Goal: Information Seeking & Learning: Find specific fact

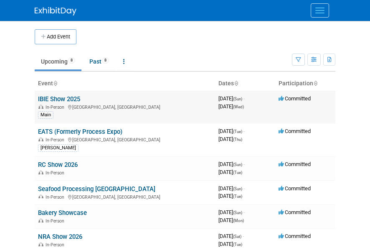
click at [79, 98] on link "IBIE Show 2025" at bounding box center [59, 99] width 42 height 8
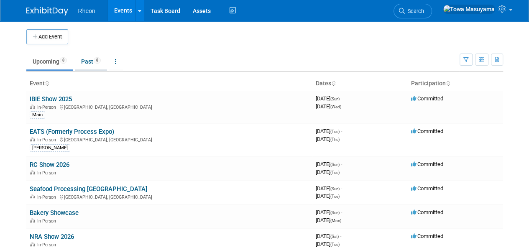
click at [97, 57] on link "Past 8" at bounding box center [91, 61] width 32 height 16
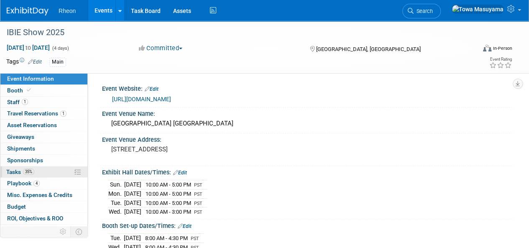
click at [29, 172] on span "35%" at bounding box center [28, 171] width 11 height 6
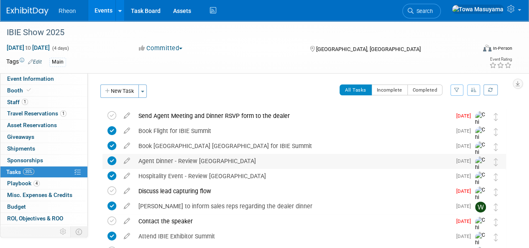
drag, startPoint x: 220, startPoint y: 174, endPoint x: 215, endPoint y: 162, distance: 13.0
click at [205, 66] on div "Main" at bounding box center [237, 62] width 376 height 9
click at [50, 81] on span "Event Information" at bounding box center [30, 78] width 47 height 7
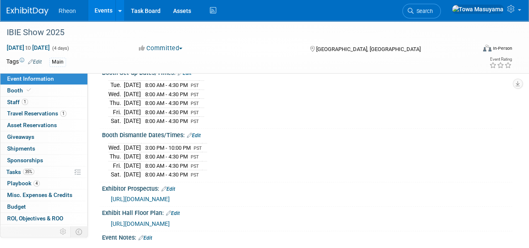
scroll to position [178, 0]
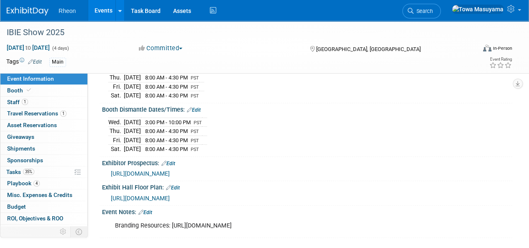
click at [170, 170] on span "[URL][DOMAIN_NAME]" at bounding box center [140, 173] width 59 height 7
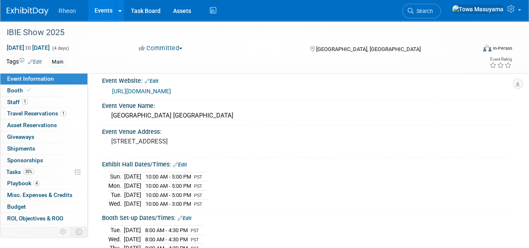
scroll to position [0, 0]
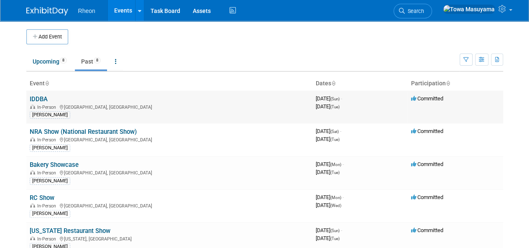
click at [40, 97] on link "IDDBA" at bounding box center [39, 99] width 18 height 8
click at [66, 165] on link "Bakery Showcase" at bounding box center [54, 165] width 49 height 8
click at [109, 129] on link "NRA Show (National Restaurant Show)" at bounding box center [83, 132] width 107 height 8
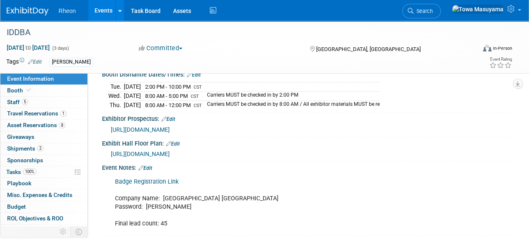
scroll to position [196, 0]
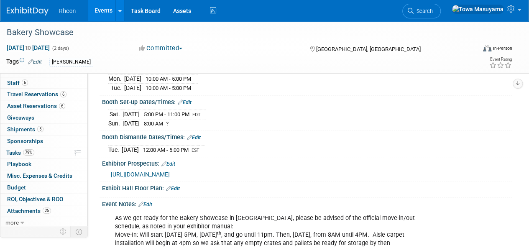
scroll to position [120, 0]
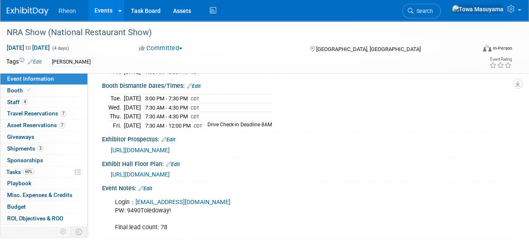
scroll to position [193, 0]
drag, startPoint x: 128, startPoint y: 203, endPoint x: 173, endPoint y: 204, distance: 45.1
click at [173, 204] on div "Login： us.sales@rheon.com PW: 9490Toledoway! Final lead count: 78" at bounding box center [270, 215] width 322 height 42
copy div "9490Toledoway!"
